Goal: Transaction & Acquisition: Purchase product/service

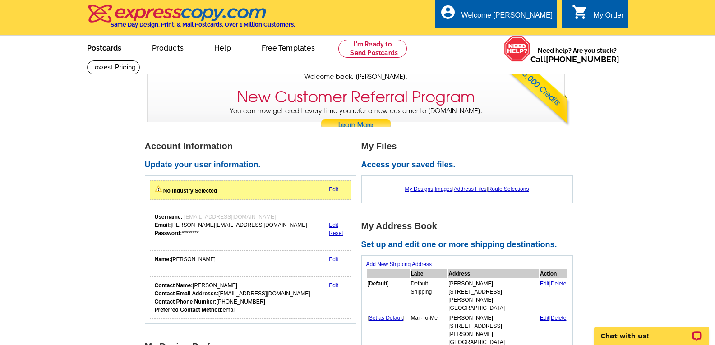
click at [107, 48] on link "Postcards" at bounding box center [104, 47] width 63 height 21
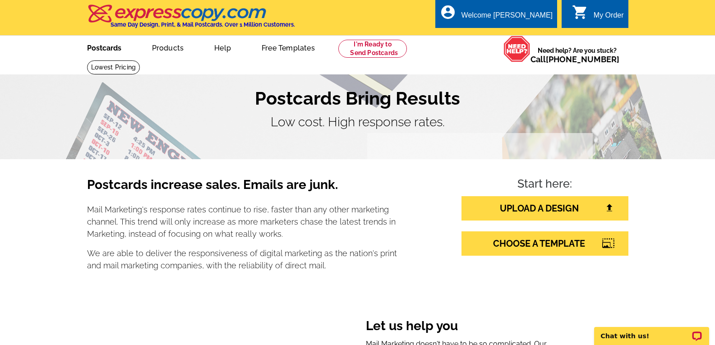
click at [107, 49] on link "Postcards" at bounding box center [104, 47] width 63 height 21
click at [113, 46] on link "Postcards" at bounding box center [104, 47] width 63 height 21
click at [140, 60] on link at bounding box center [113, 67] width 53 height 14
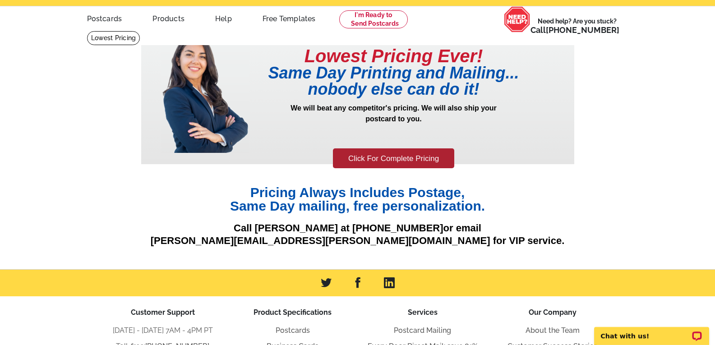
scroll to position [45, 0]
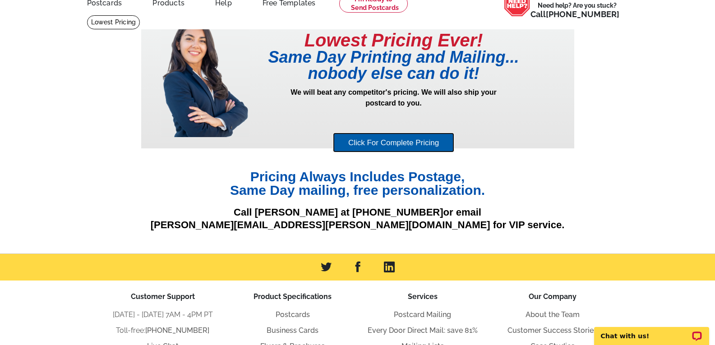
click at [399, 144] on link "Click For Complete Pricing" at bounding box center [393, 143] width 121 height 20
